Goal: Task Accomplishment & Management: Complete application form

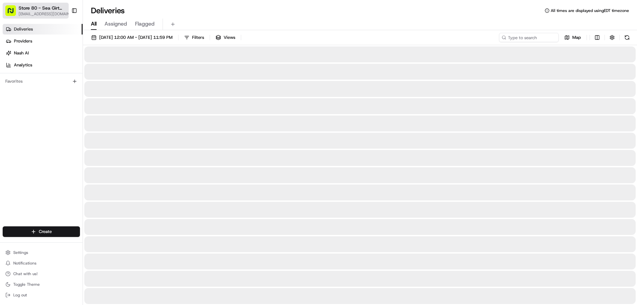
click at [43, 4] on button "Store 80 - Sea Girt ([GEOGRAPHIC_DATA]) (Just Salad) [EMAIL_ADDRESS][DOMAIN_NAM…" at bounding box center [36, 11] width 66 height 16
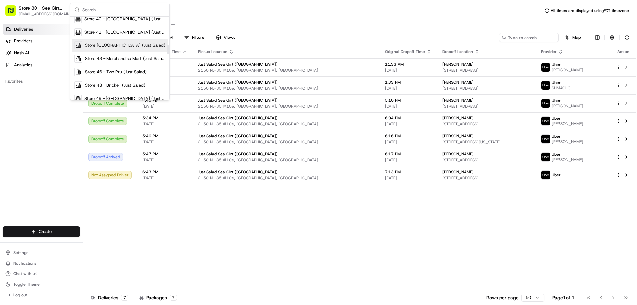
scroll to position [265, 0]
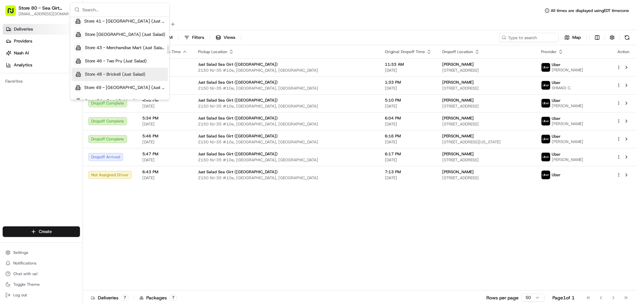
click at [117, 75] on span "Store 48 - Brickell (Just Salad)" at bounding box center [115, 74] width 60 height 6
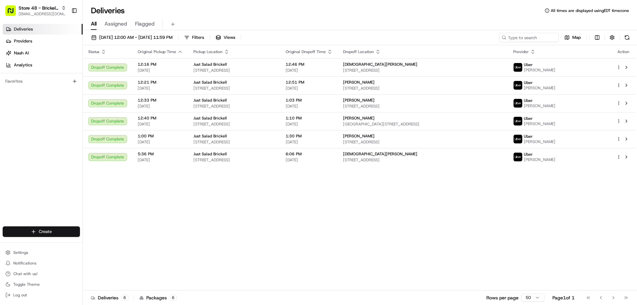
click at [43, 232] on html "Store 48 - Brickell (Just Salad) [EMAIL_ADDRESS][DOMAIN_NAME] Toggle Sidebar De…" at bounding box center [318, 152] width 637 height 305
click at [117, 243] on link "Delivery" at bounding box center [120, 244] width 74 height 12
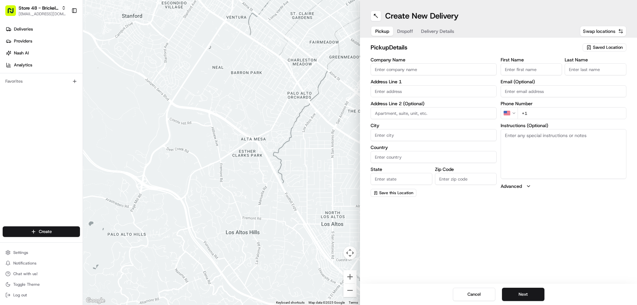
click at [613, 30] on span "Swap locations" at bounding box center [599, 31] width 33 height 7
click at [600, 47] on span "Saved Location" at bounding box center [608, 47] width 30 height 6
click at [566, 75] on span "Store 48 - Brickell (Just Salad)" at bounding box center [593, 72] width 82 height 6
type input "Store 48 - Brickell (Just Salad)"
type input "[STREET_ADDRESS]"
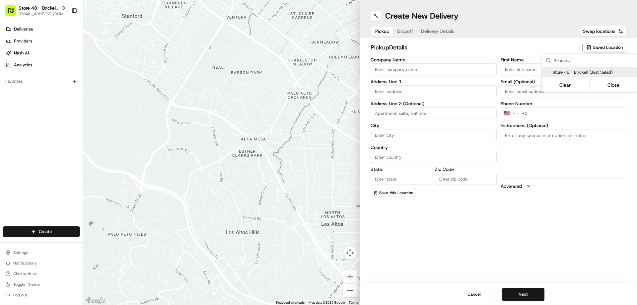
type input "100 1"
type input "[GEOGRAPHIC_DATA]"
type input "US"
type input "FL"
type input "33131"
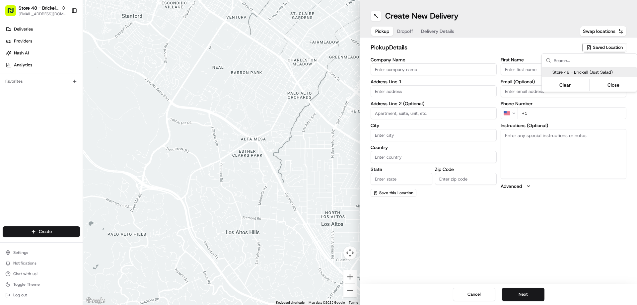
type input "[PHONE_NUMBER]"
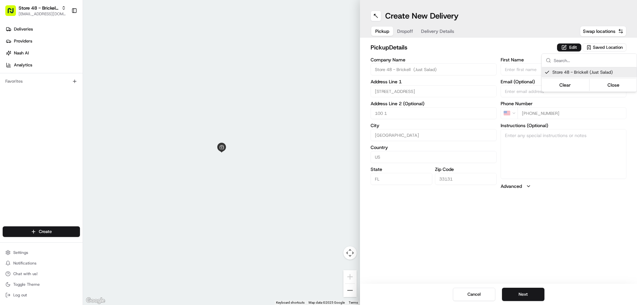
click at [520, 293] on html "Store 48 - Brickell (Just Salad) [EMAIL_ADDRESS][DOMAIN_NAME] Toggle Sidebar De…" at bounding box center [318, 152] width 637 height 305
click at [517, 293] on button "Next" at bounding box center [523, 294] width 42 height 13
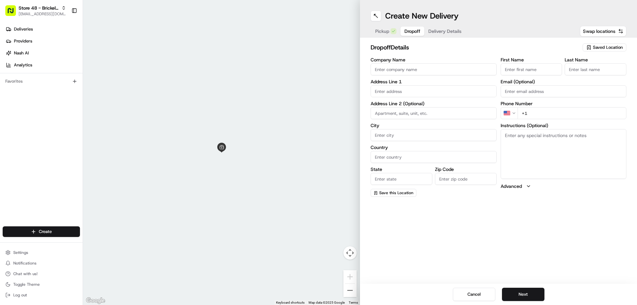
click at [402, 65] on input "Company Name" at bounding box center [434, 69] width 126 height 12
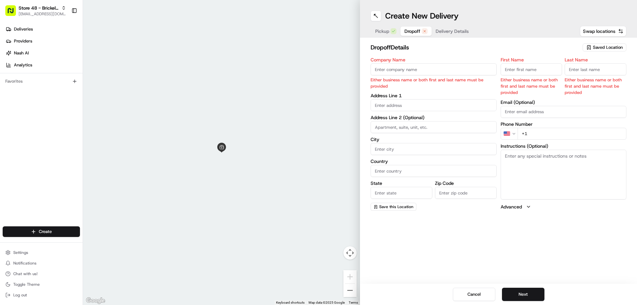
click at [520, 66] on input "First Name" at bounding box center [532, 69] width 62 height 12
click at [393, 70] on input "Company Name" at bounding box center [434, 69] width 126 height 12
paste input "[PERSON_NAME]"
type input "[PERSON_NAME]"
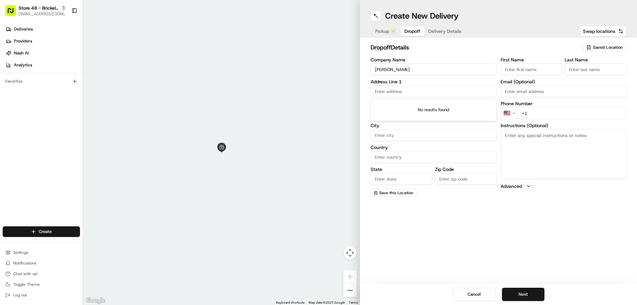
click at [389, 103] on body "Store 48 - Brickell (Just Salad) [EMAIL_ADDRESS][DOMAIN_NAME] Toggle Sidebar De…" at bounding box center [318, 152] width 637 height 305
click at [440, 106] on div "[STREET_ADDRESS]" at bounding box center [433, 105] width 123 height 10
type input "[STREET_ADDRESS]"
type input "[GEOGRAPHIC_DATA]"
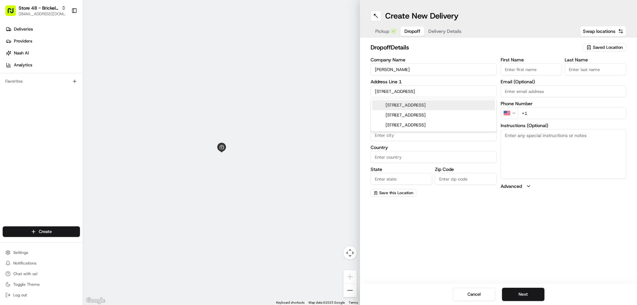
type input "FL"
type input "33142"
type input "[STREET_ADDRESS]"
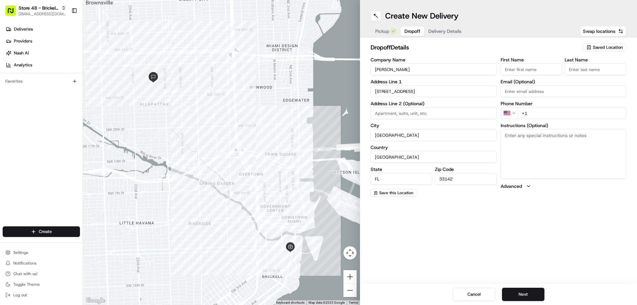
click at [539, 113] on input "+1" at bounding box center [571, 113] width 109 height 12
paste input "[PHONE_NUMBER]"
type input "[PHONE_NUMBER]"
click at [416, 111] on input at bounding box center [434, 113] width 126 height 12
click at [522, 293] on button "Next" at bounding box center [523, 294] width 42 height 13
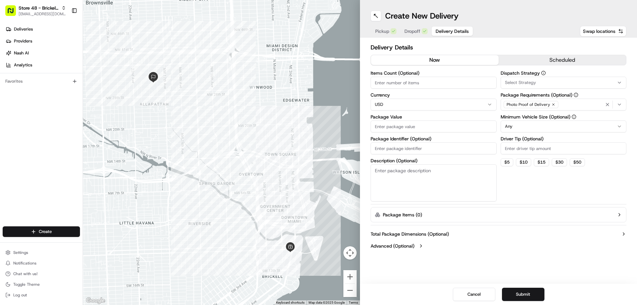
click at [386, 123] on input "Package Value" at bounding box center [434, 126] width 126 height 12
click at [390, 146] on div "Package Identifier (Optional)" at bounding box center [434, 145] width 126 height 18
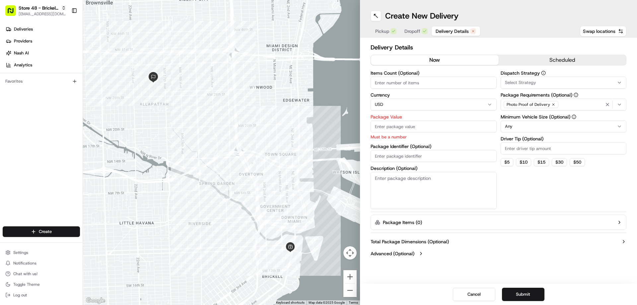
click at [389, 126] on input "Package Value" at bounding box center [434, 126] width 126 height 12
click at [394, 126] on input "Package Value" at bounding box center [434, 126] width 126 height 12
paste input "21.43"
type input "21.43"
click at [387, 157] on div "Items Count (Optional) Currency USD Package Value 21.43 Must be a number Packag…" at bounding box center [434, 140] width 126 height 138
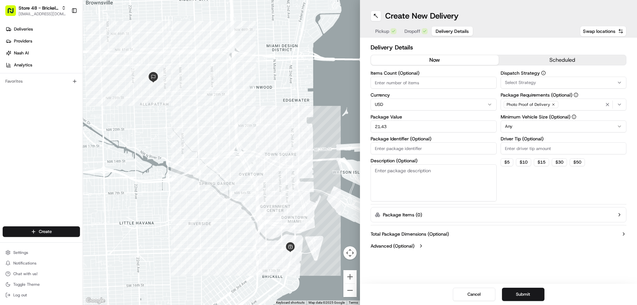
click at [456, 149] on input "Package Identifier (Optional)" at bounding box center [434, 148] width 126 height 12
paste input "13148725"
type input "13148725"
click at [515, 147] on input "Driver Tip (Optional)" at bounding box center [564, 148] width 126 height 12
click at [518, 295] on button "Submit" at bounding box center [523, 294] width 42 height 13
